Goal: Download file/media

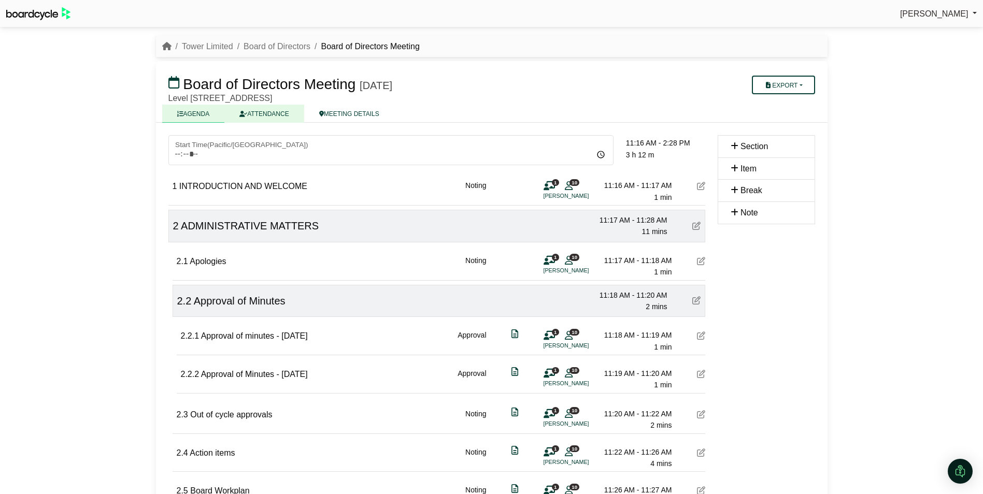
click at [270, 117] on link "ATTENDANCE" at bounding box center [263, 114] width 79 height 18
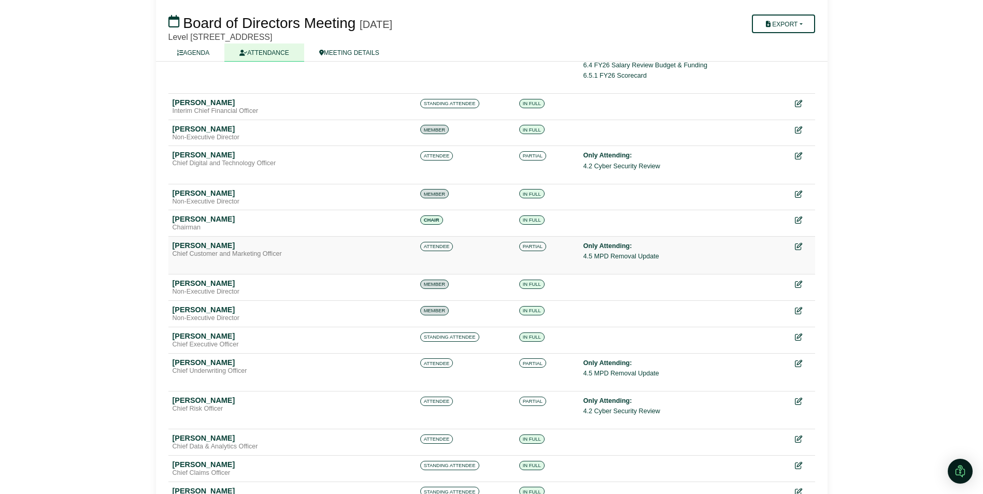
scroll to position [155, 0]
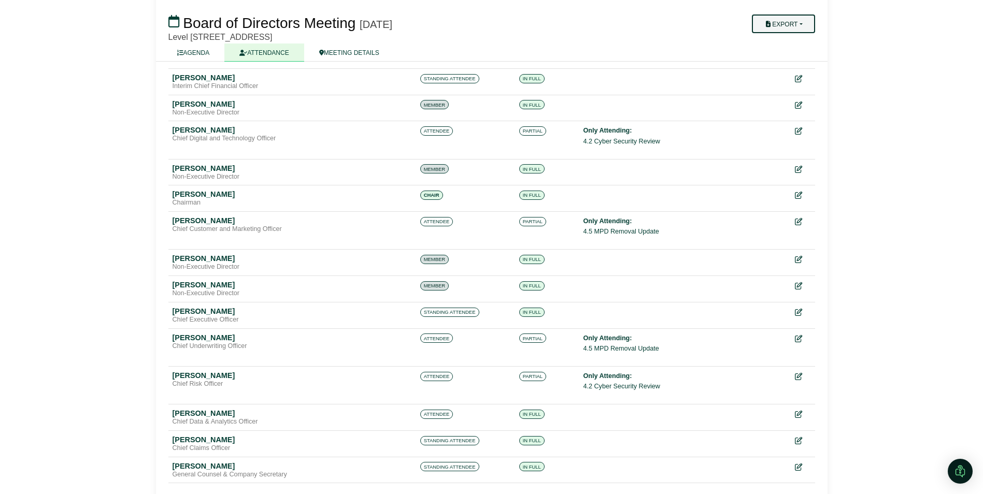
click at [806, 22] on button "Export" at bounding box center [783, 24] width 63 height 19
click at [793, 55] on link "Run Sheet" at bounding box center [797, 58] width 90 height 16
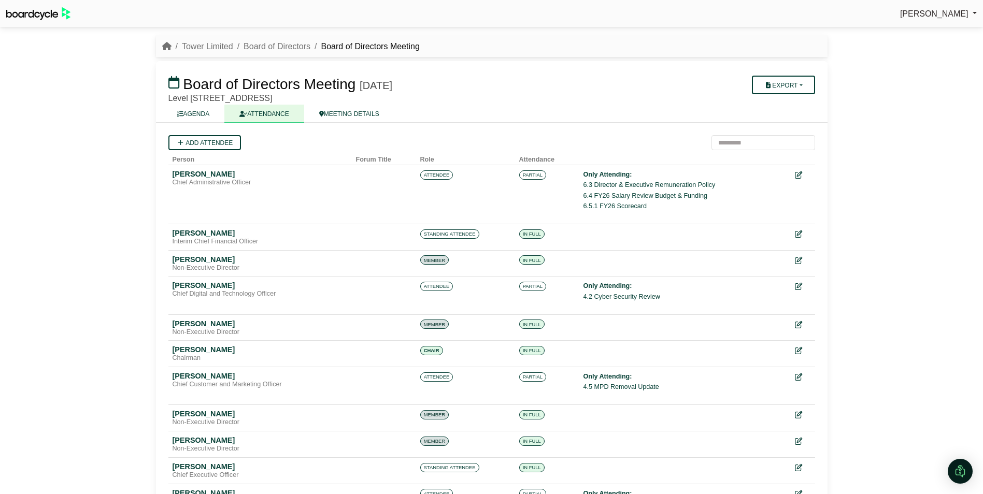
click at [939, 60] on div "Avryl Silveira Sign Out Tower Limited Board of Directors Board of Directors Mee…" at bounding box center [491, 247] width 983 height 494
click at [804, 84] on button "Export" at bounding box center [783, 85] width 63 height 19
click at [797, 134] on link "Shell Minutes" at bounding box center [797, 134] width 90 height 16
click at [59, 139] on div "Avryl Silveira Sign Out Tower Limited Board of Directors Board of Directors Mee…" at bounding box center [491, 247] width 983 height 494
click at [791, 81] on button "Export" at bounding box center [783, 85] width 63 height 19
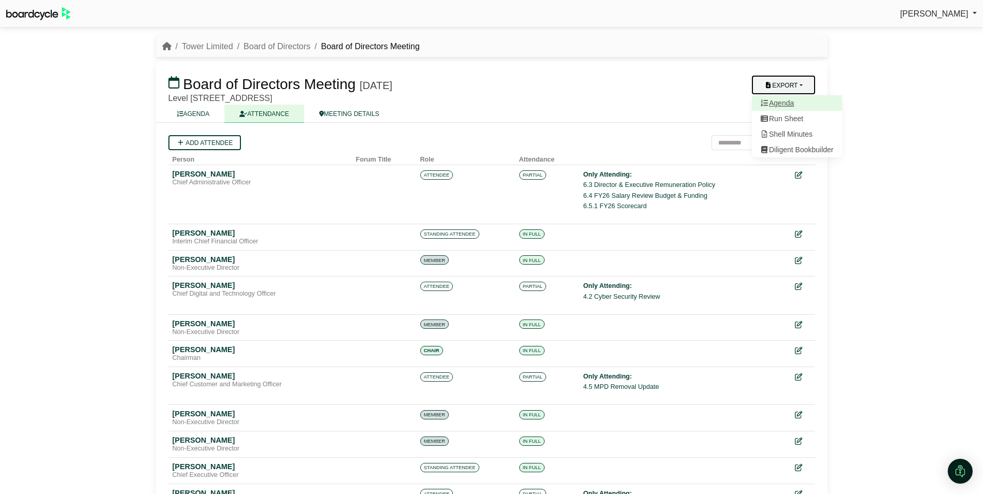
click at [786, 103] on link "Agenda" at bounding box center [797, 103] width 90 height 16
click at [886, 97] on div "Avryl Silveira Sign Out Tower Limited Board of Directors Board of Directors Mee…" at bounding box center [491, 247] width 983 height 494
click at [202, 44] on link "Tower Limited" at bounding box center [207, 46] width 51 height 9
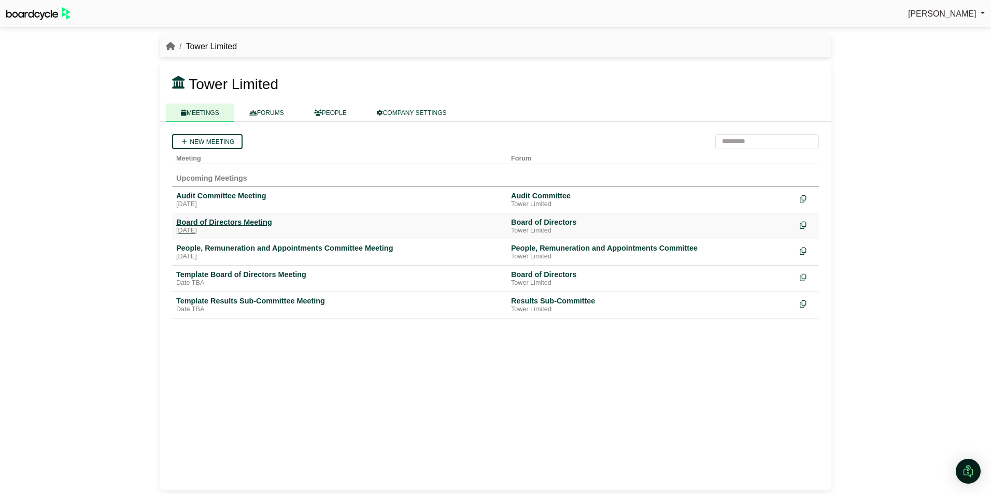
click at [195, 232] on div "[DATE]" at bounding box center [339, 231] width 326 height 8
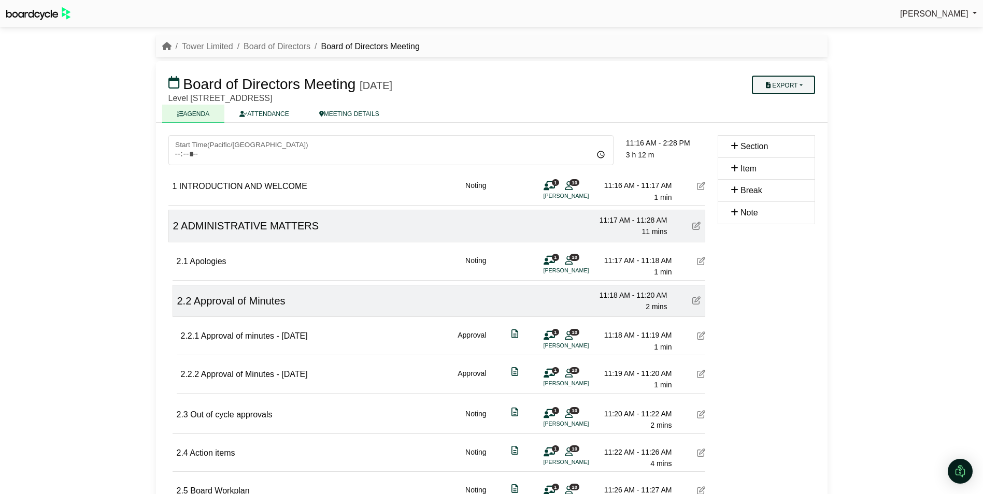
click at [808, 83] on button "Export" at bounding box center [783, 85] width 63 height 19
click at [792, 101] on link "Agenda" at bounding box center [797, 103] width 90 height 16
